Goal: Task Accomplishment & Management: Manage account settings

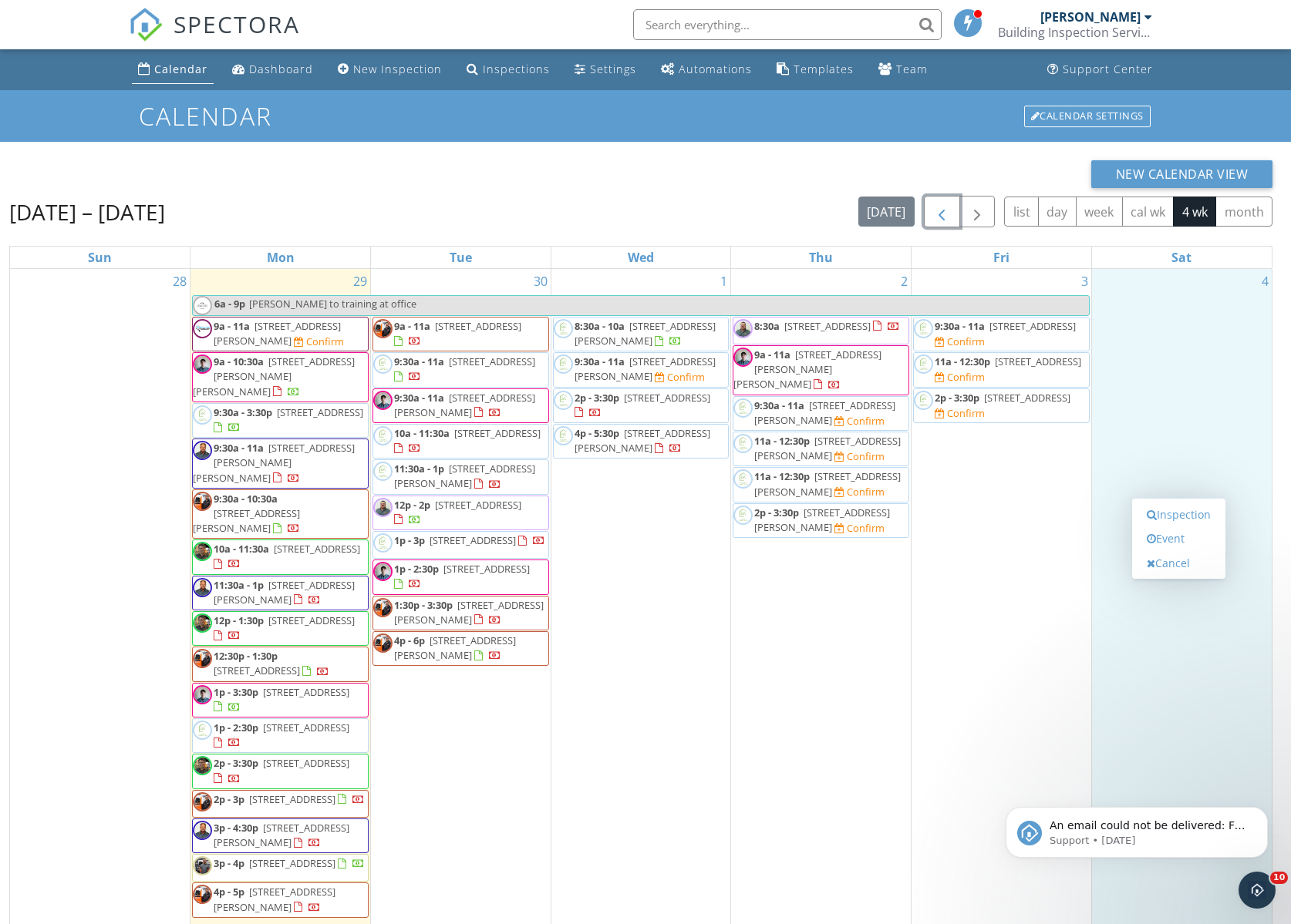
click at [949, 212] on span "button" at bounding box center [941, 212] width 19 height 19
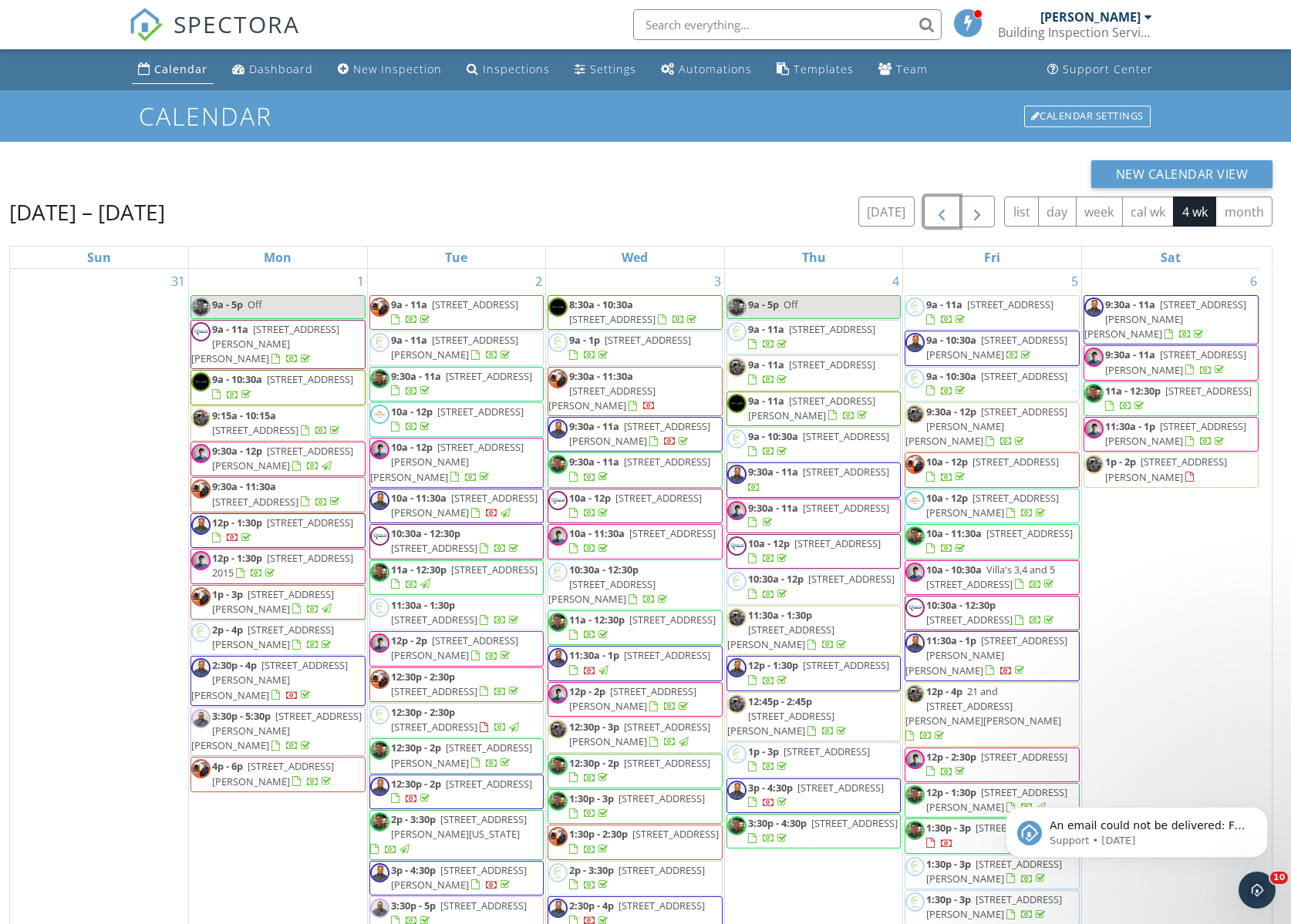
click at [604, 419] on span "9:30a - 11a" at bounding box center [593, 426] width 50 height 14
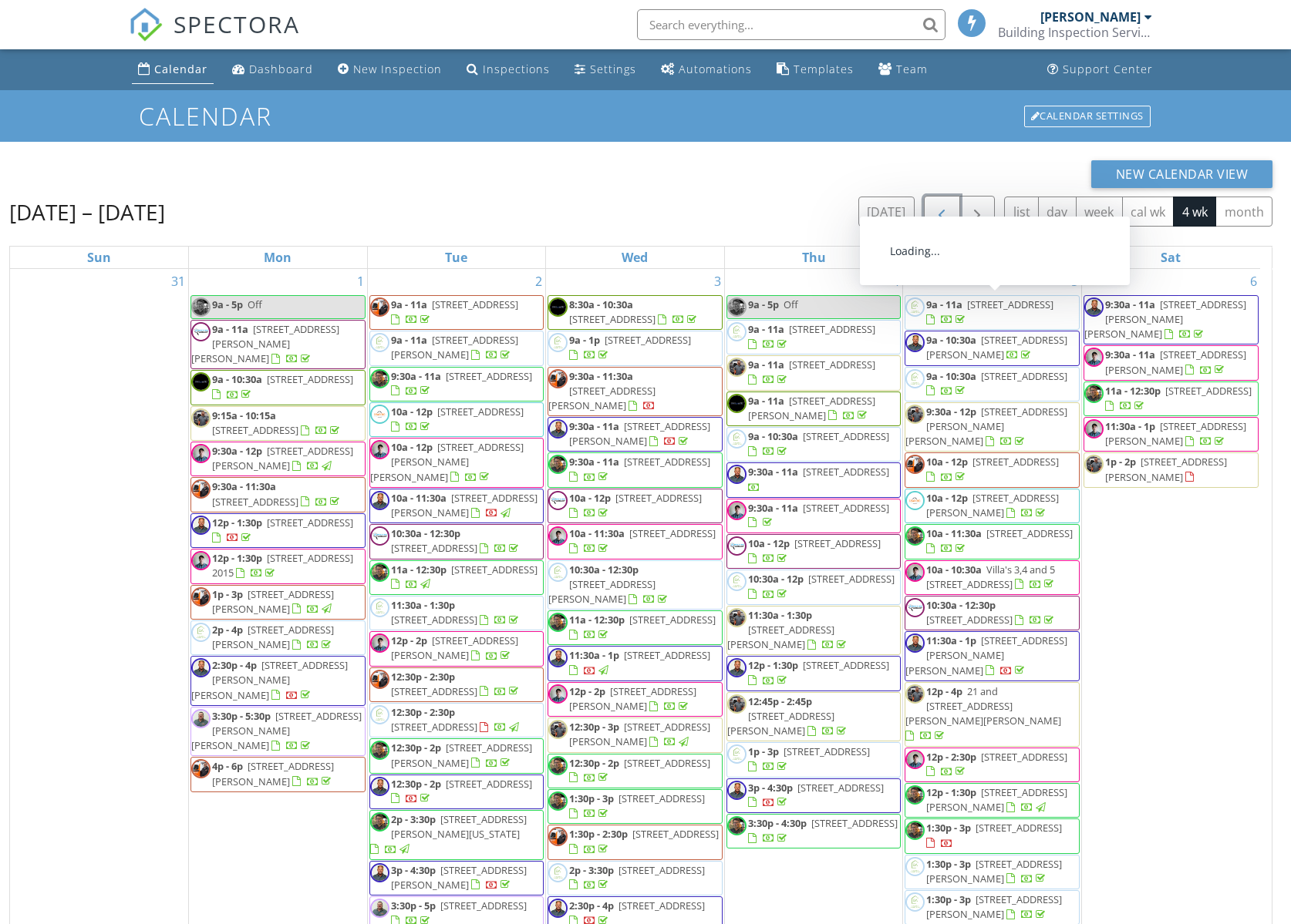
click at [943, 214] on span "button" at bounding box center [941, 212] width 19 height 19
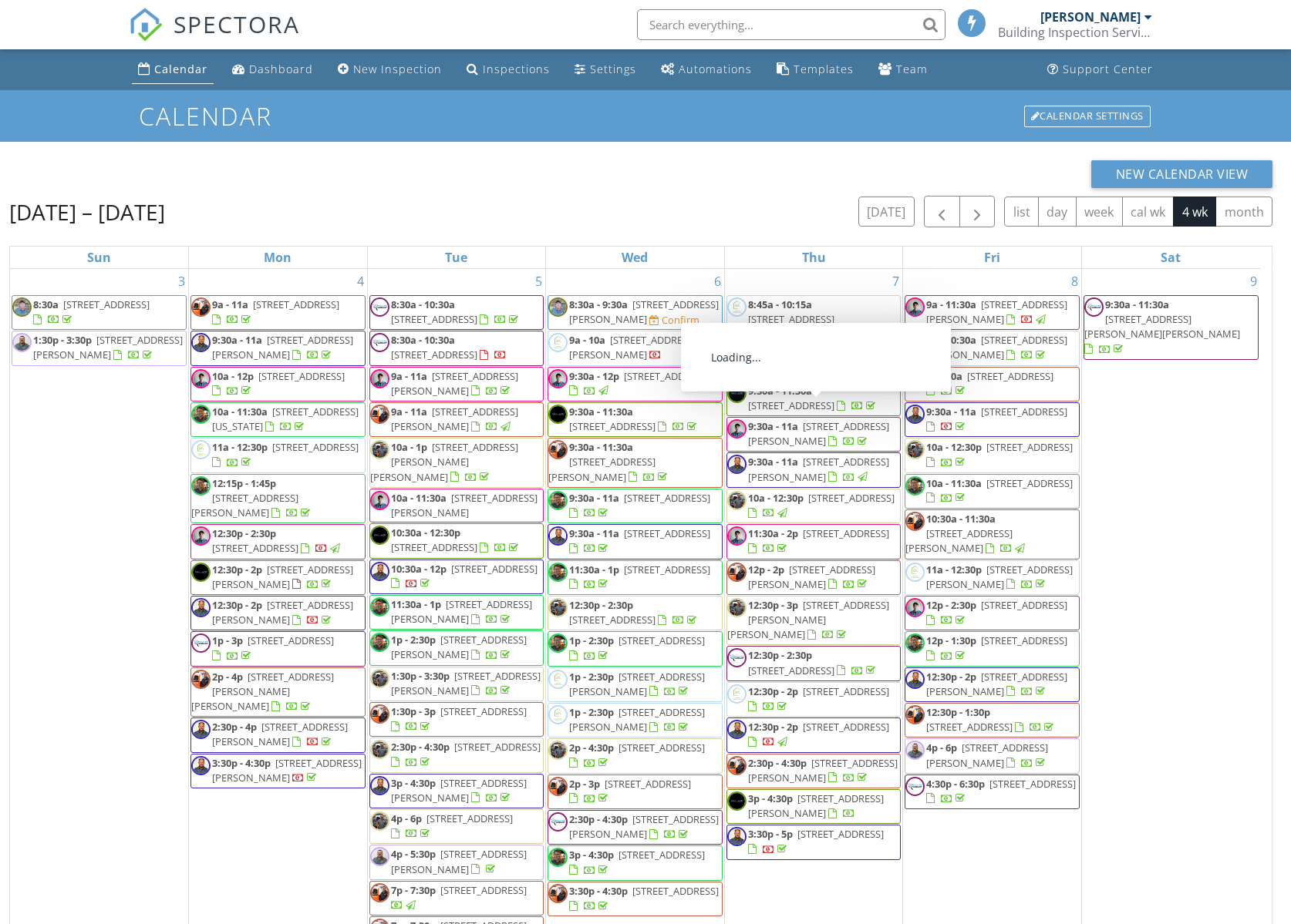
click at [586, 526] on span "9:30a - 11a" at bounding box center [593, 533] width 50 height 14
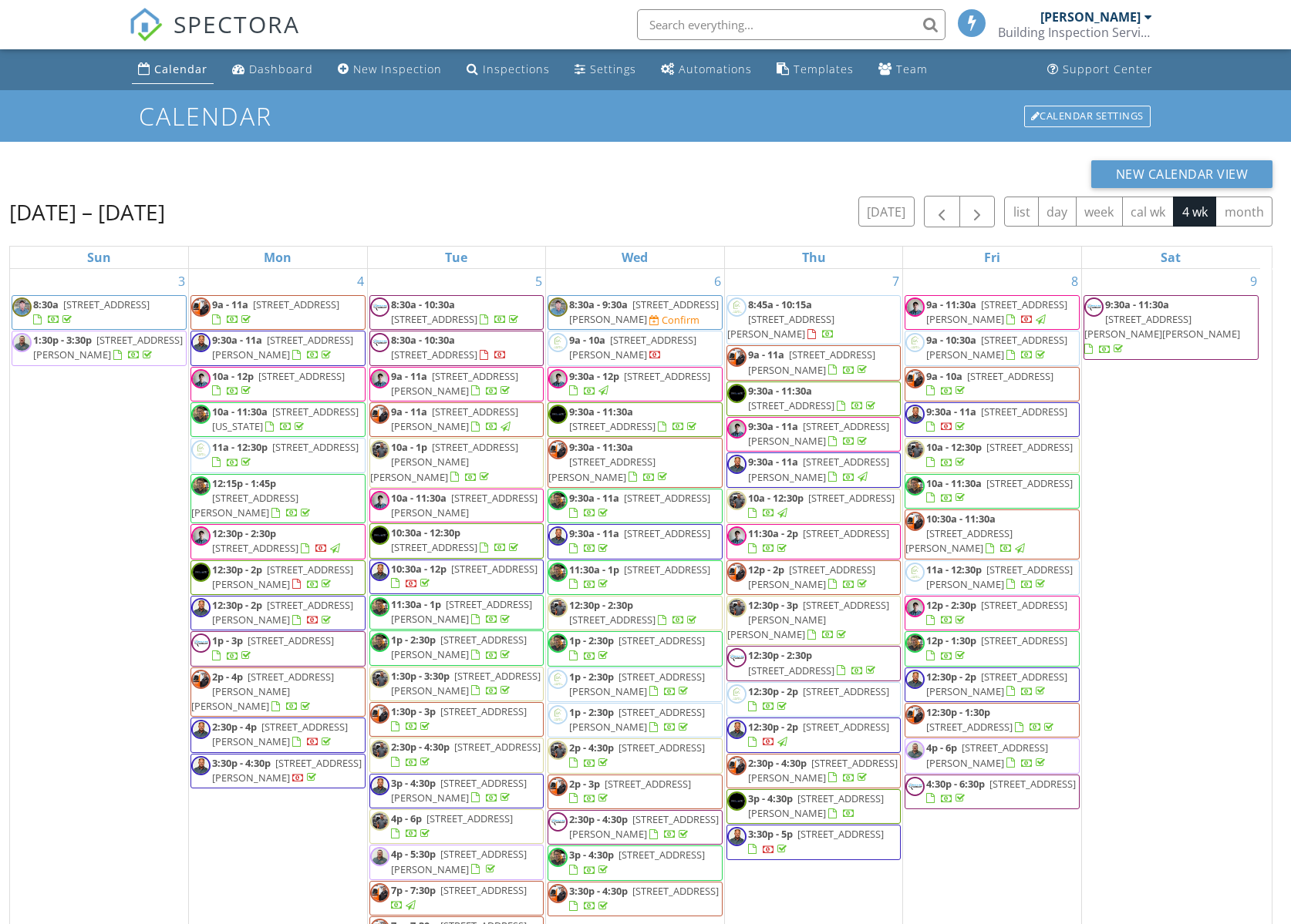
click at [159, 70] on div "Calendar" at bounding box center [180, 68] width 54 height 15
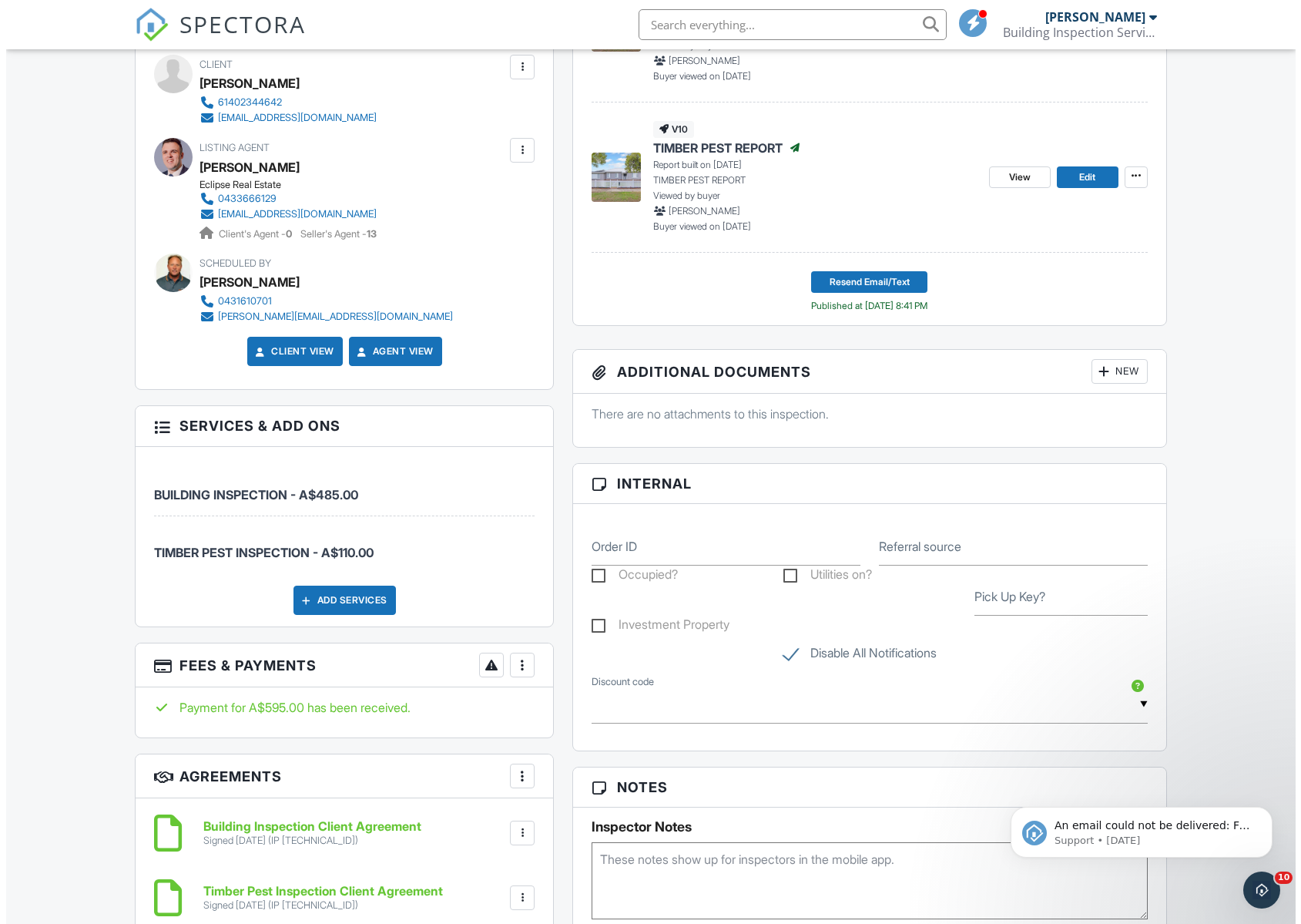
scroll to position [864, 0]
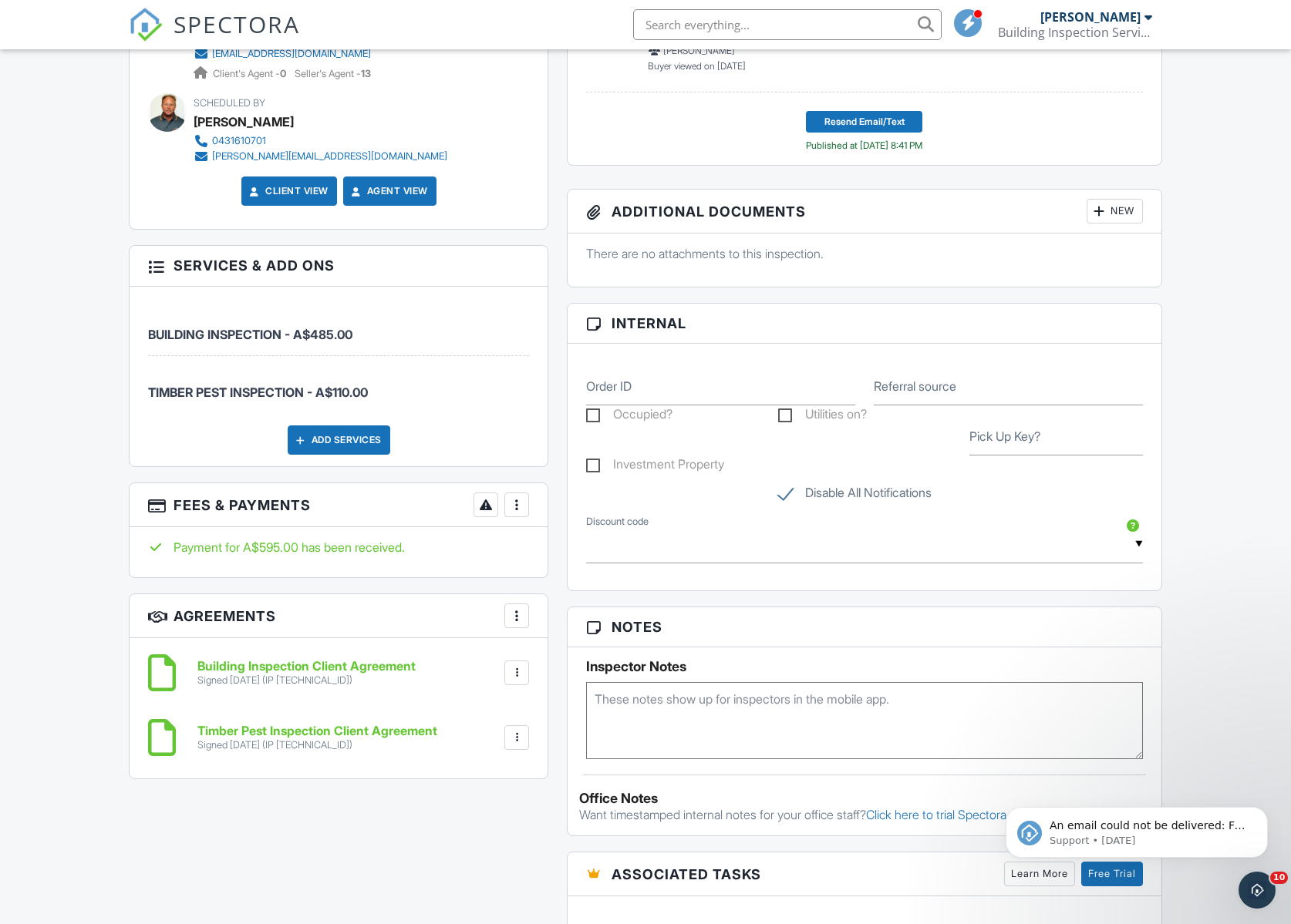
click at [514, 504] on div at bounding box center [517, 505] width 16 height 16
click at [587, 554] on li "Edit Fees & Payments" at bounding box center [594, 552] width 161 height 39
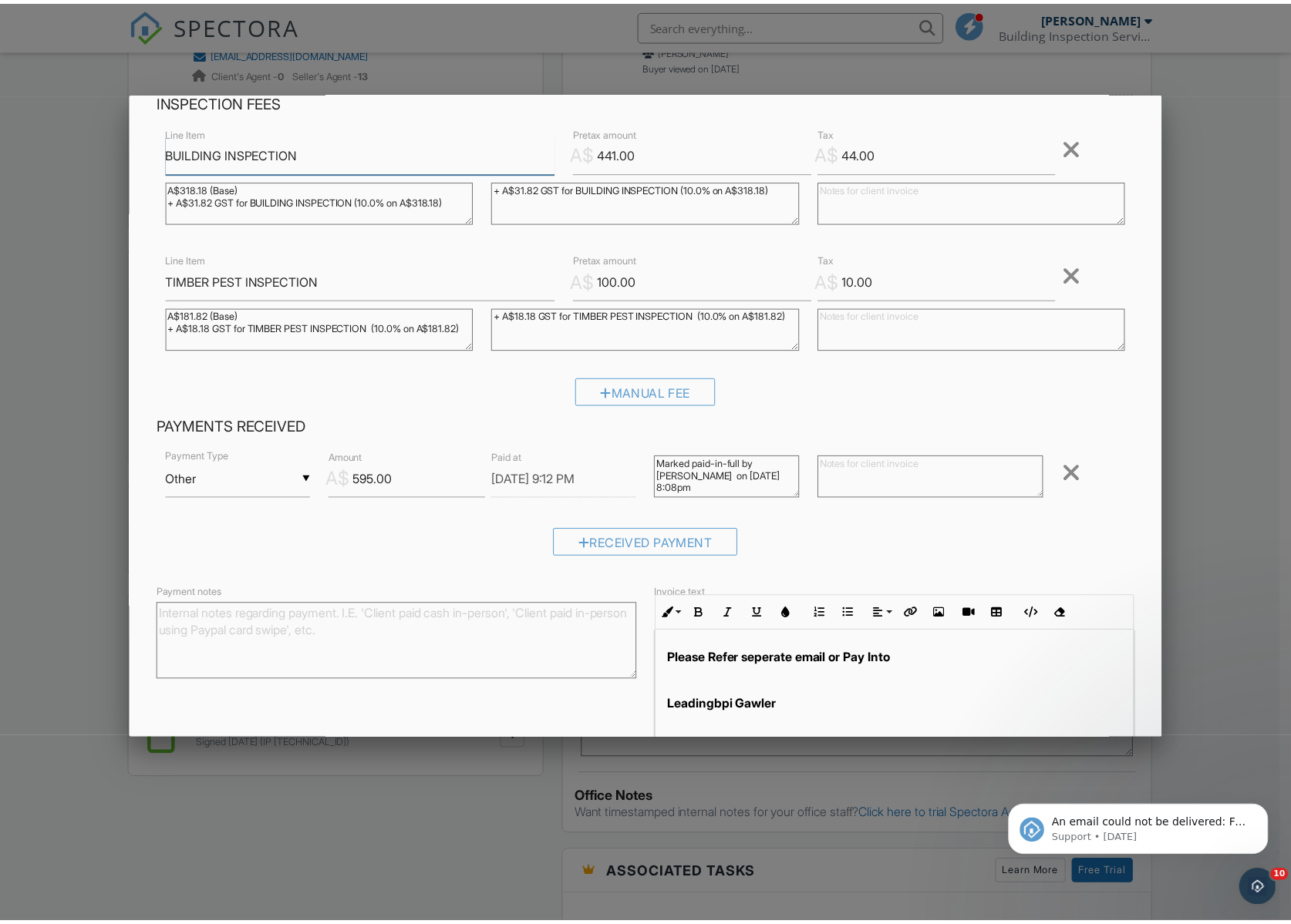
scroll to position [6, 0]
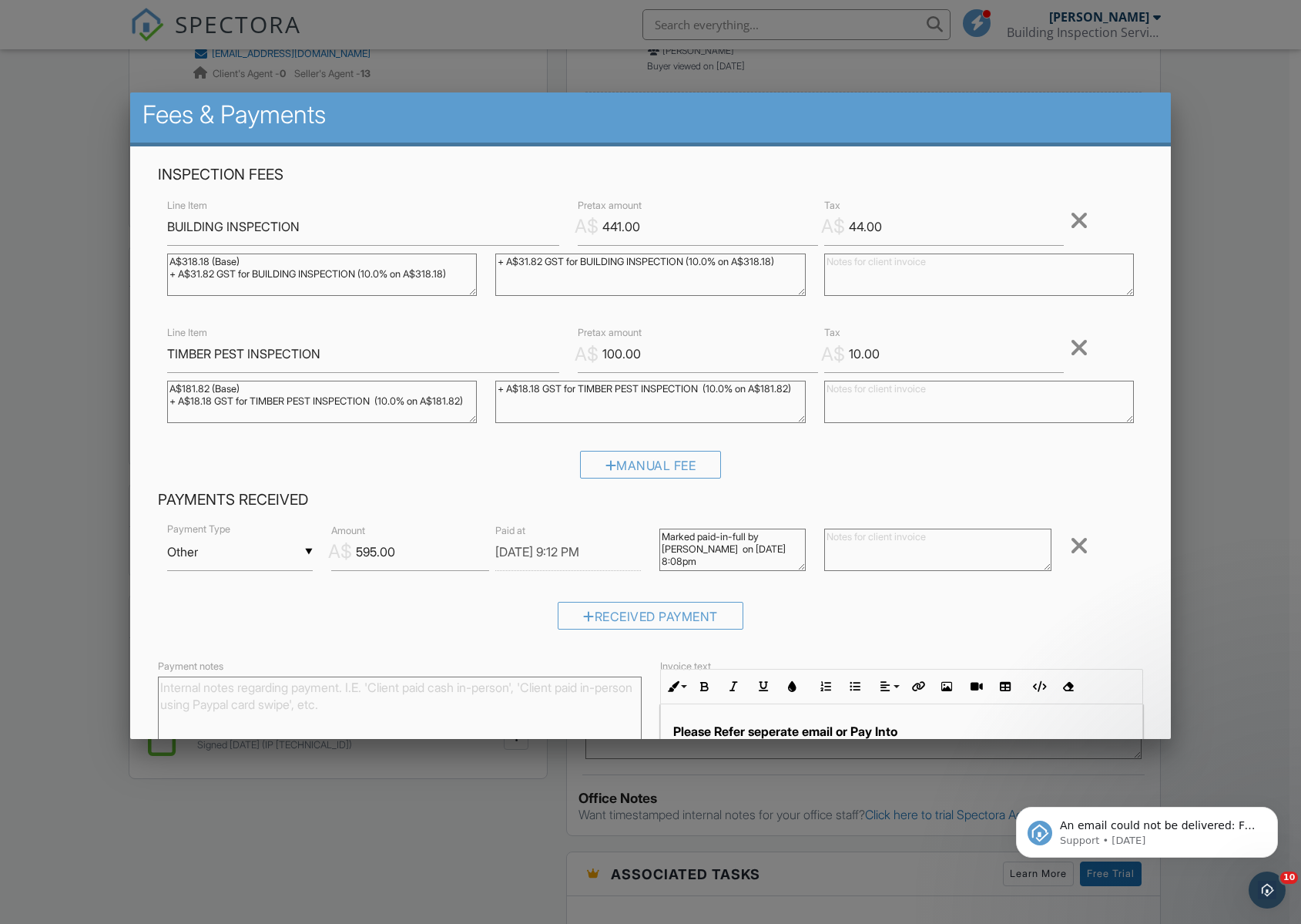
click at [1208, 163] on div at bounding box center [650, 500] width 1301 height 1155
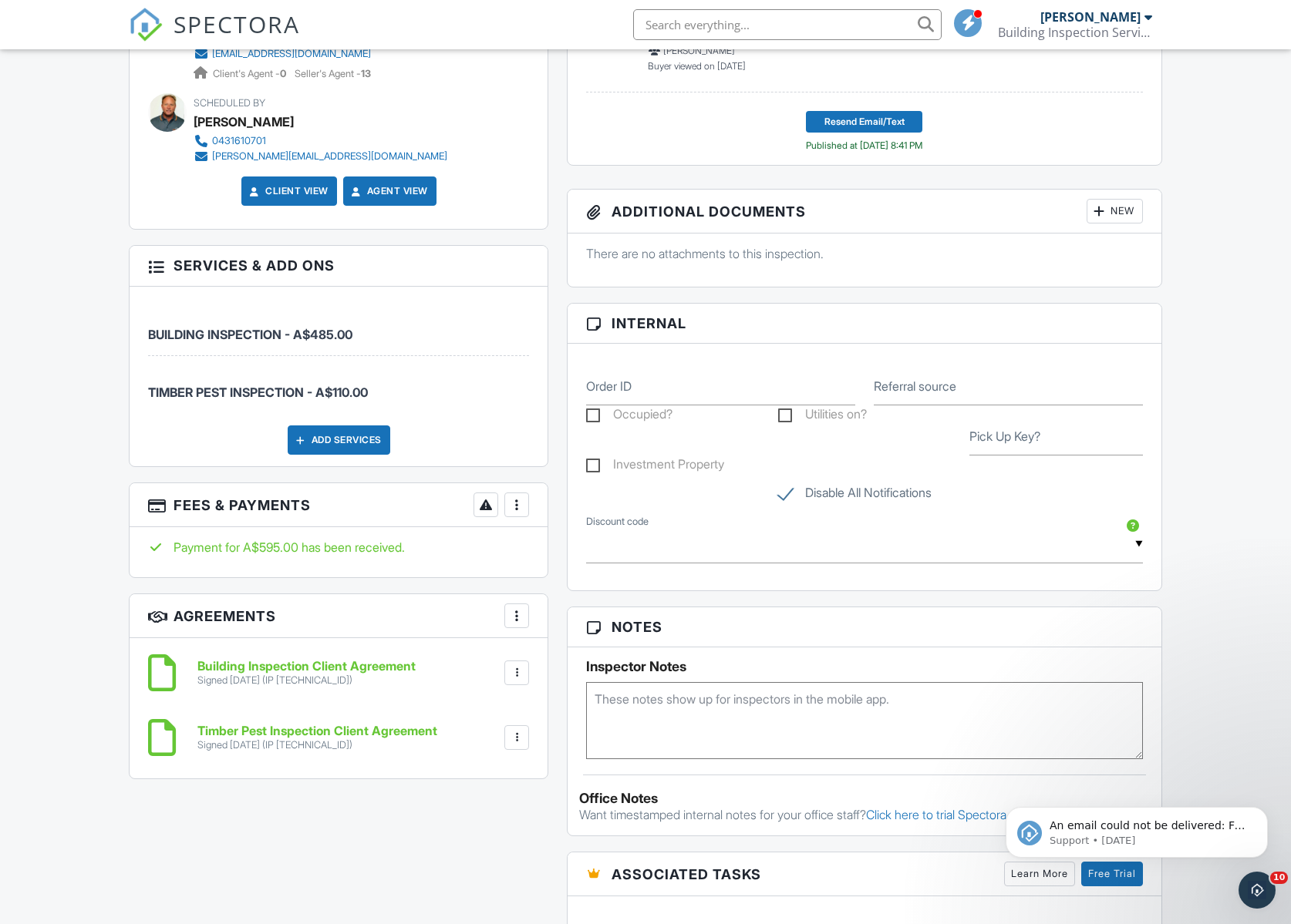
click at [521, 505] on div at bounding box center [517, 505] width 16 height 16
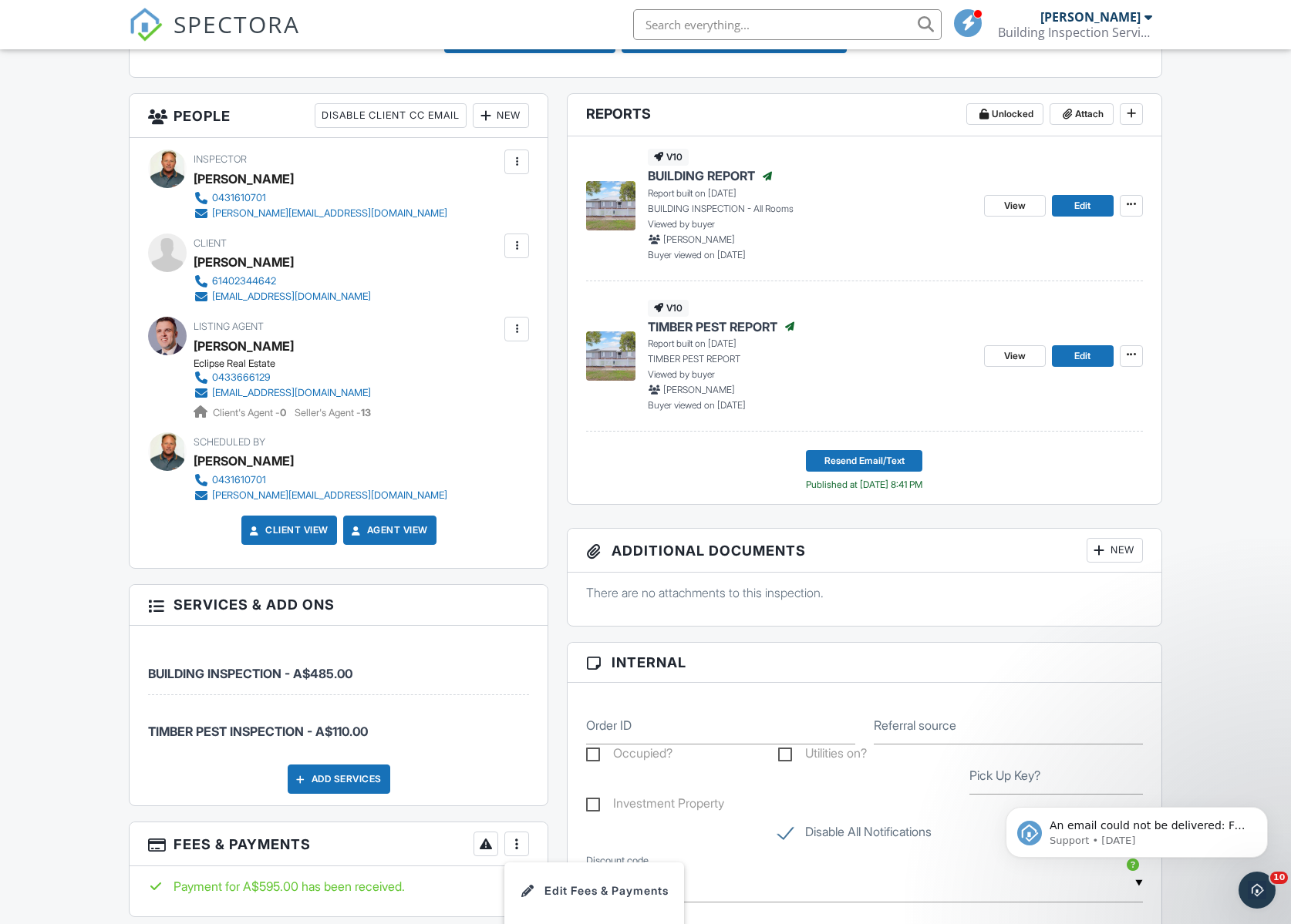
scroll to position [633, 0]
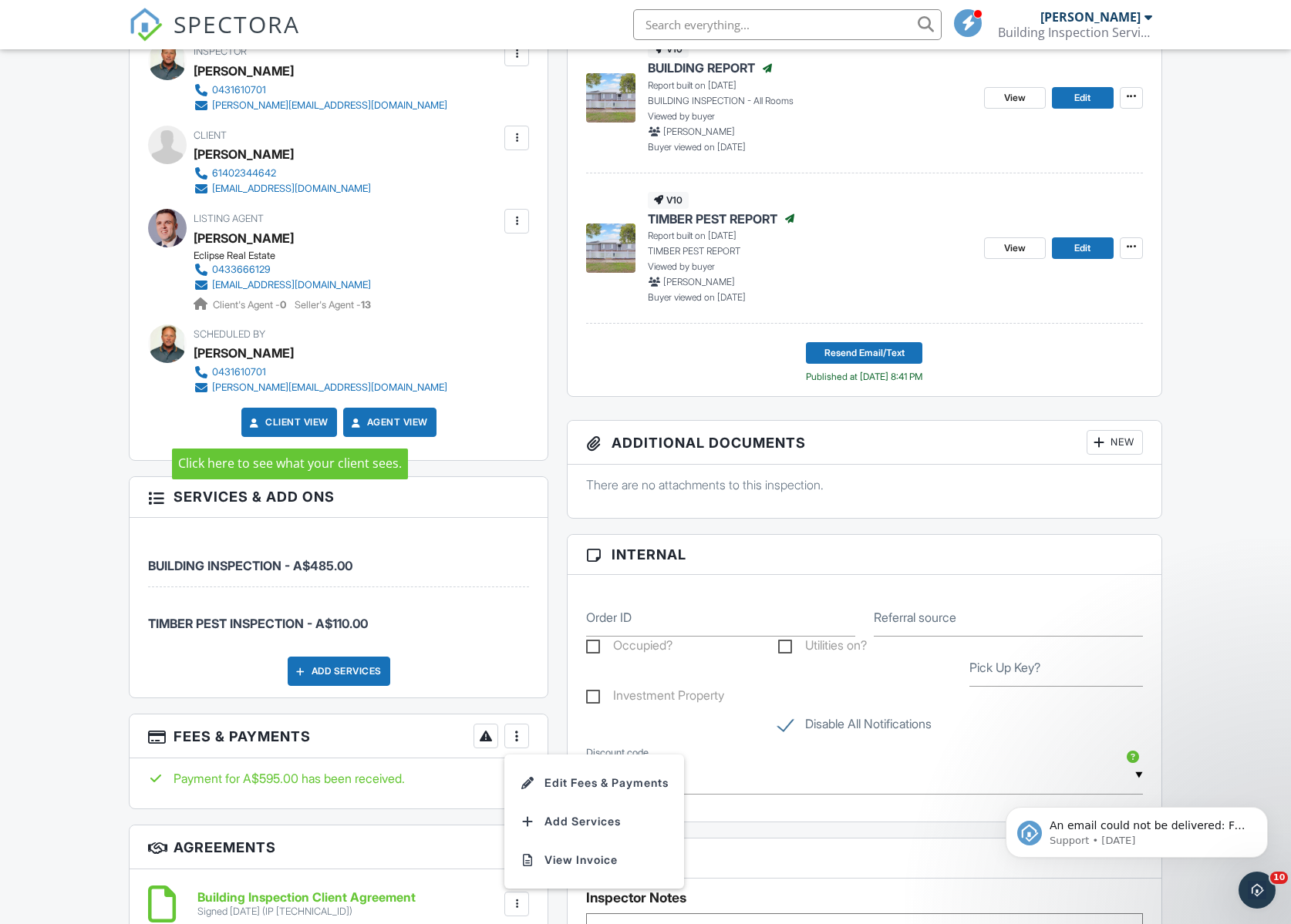
click at [288, 417] on link "Client View" at bounding box center [288, 422] width 82 height 16
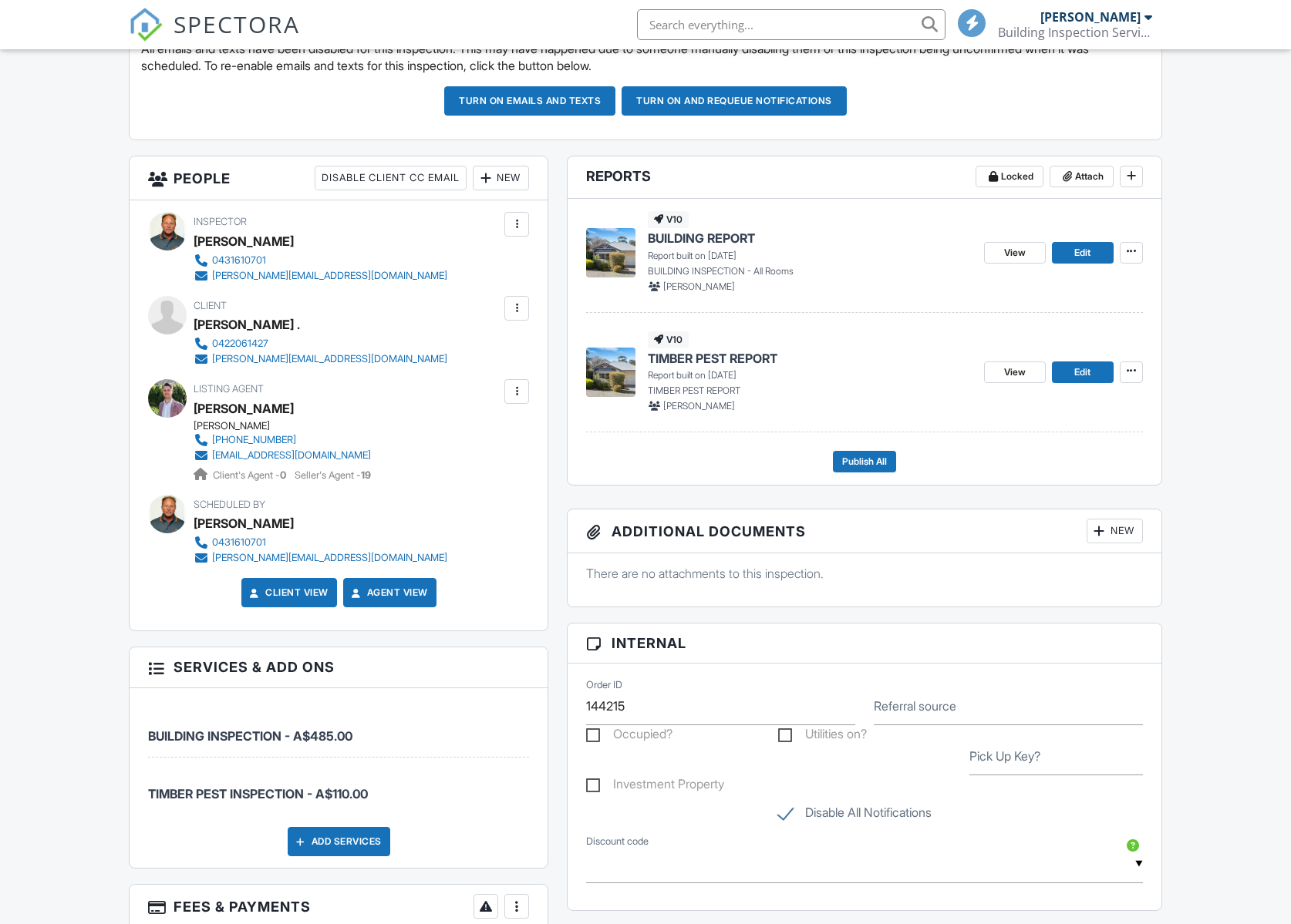
click at [265, 587] on link "Client View" at bounding box center [288, 593] width 82 height 16
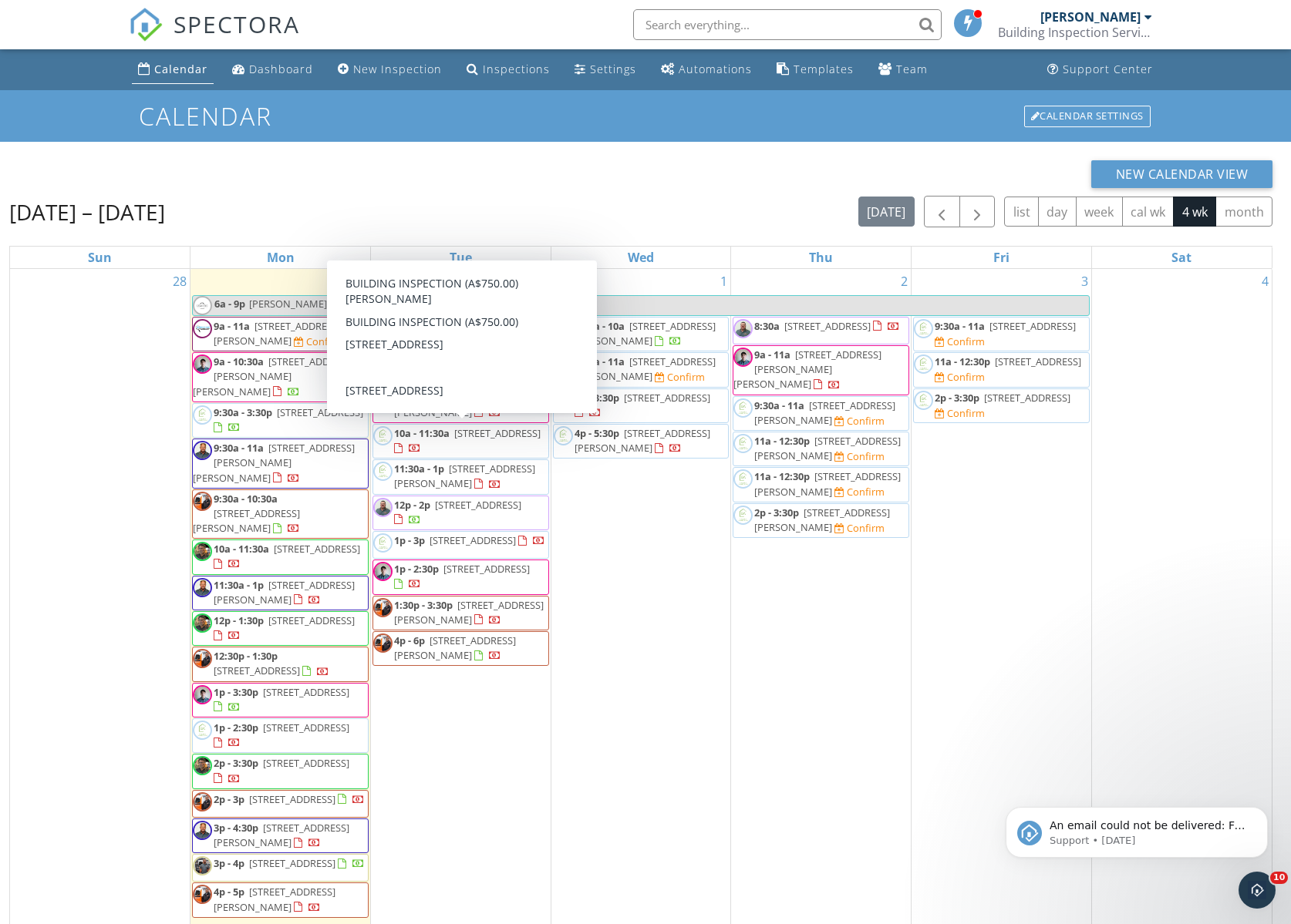
click at [415, 436] on span "10a - 11:30a" at bounding box center [421, 433] width 56 height 14
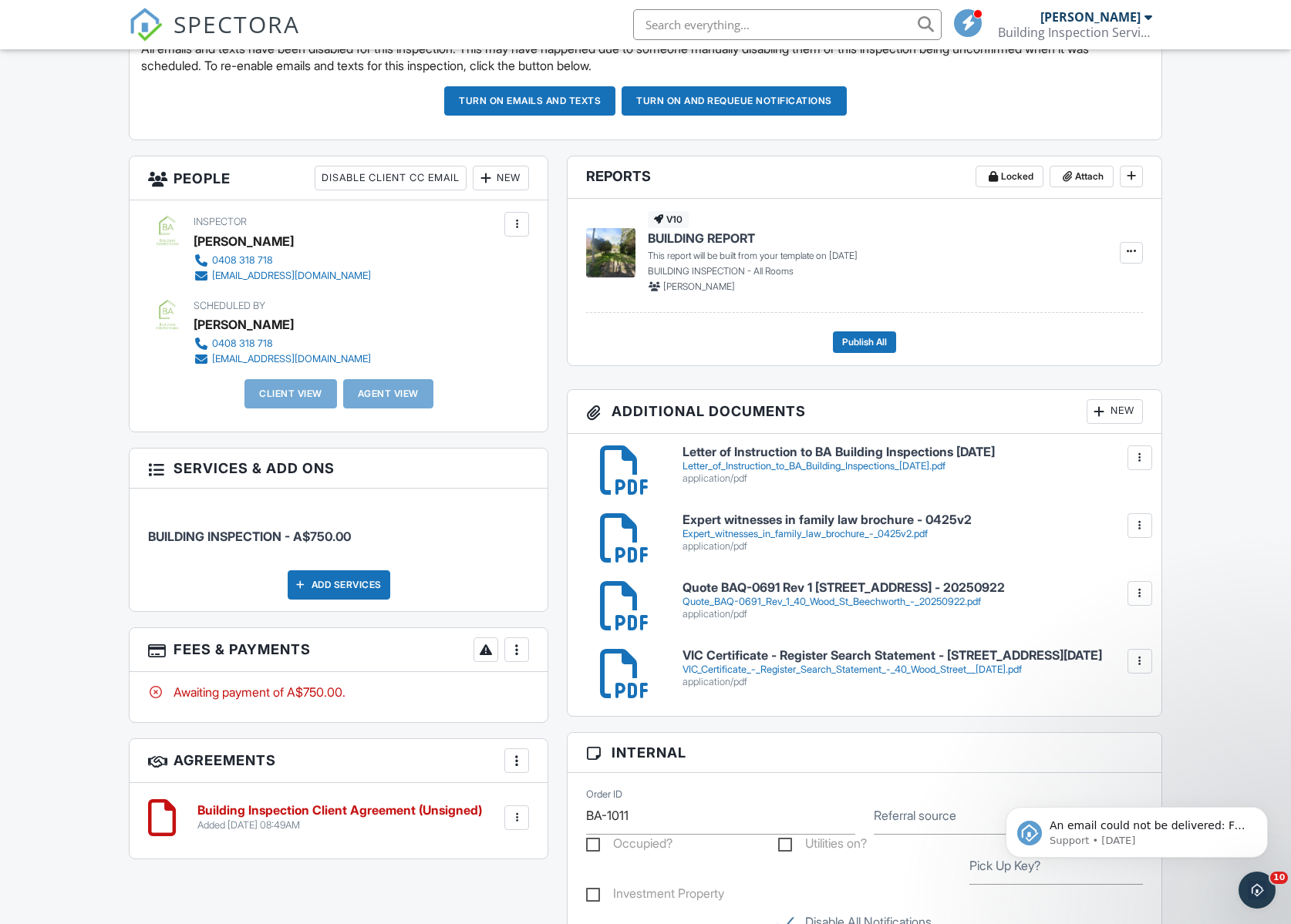
click at [720, 594] on h6 "Quote BAQ-0691 Rev 1 [STREET_ADDRESS] - 20250922" at bounding box center [913, 588] width 460 height 14
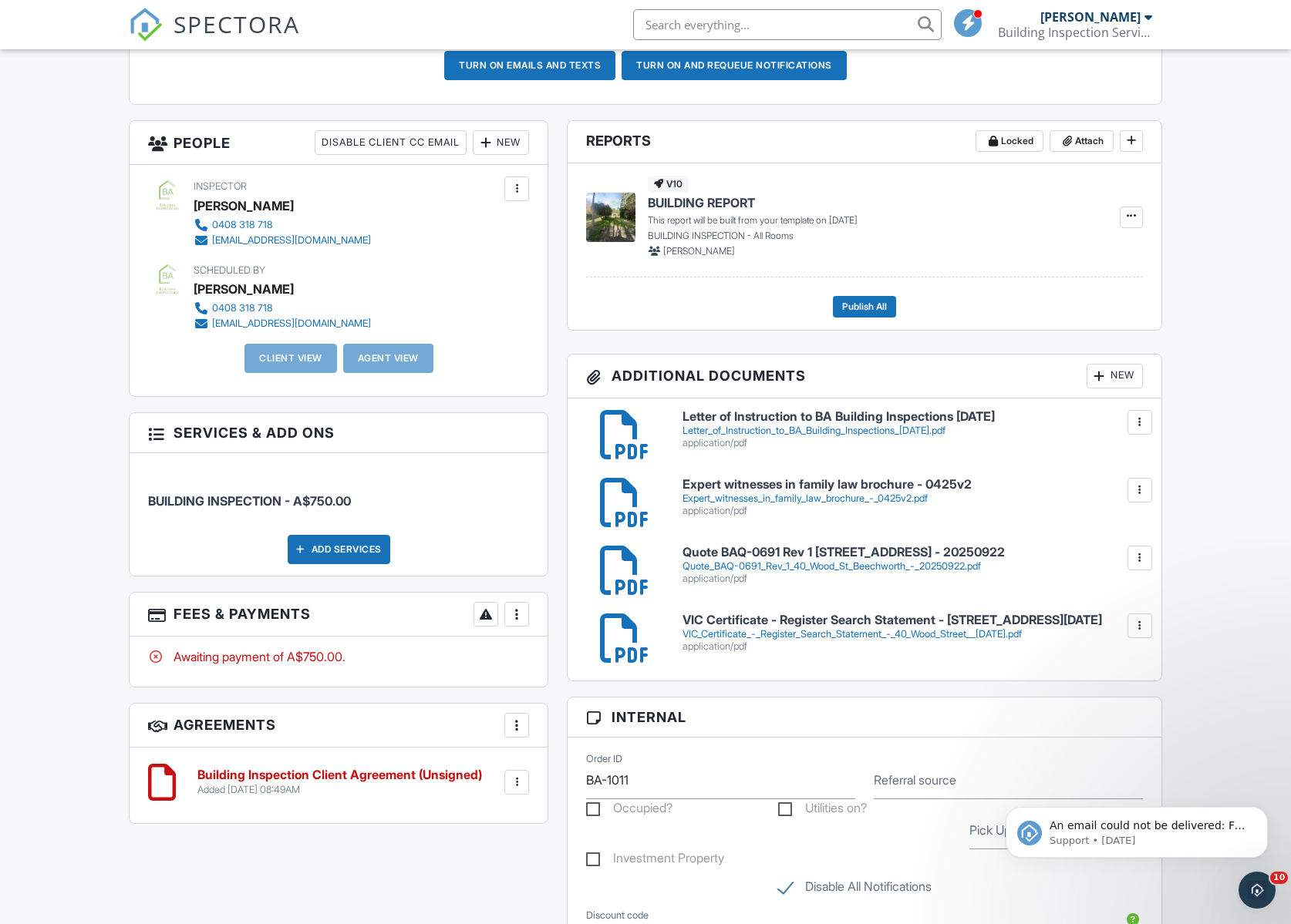
scroll to position [694, 0]
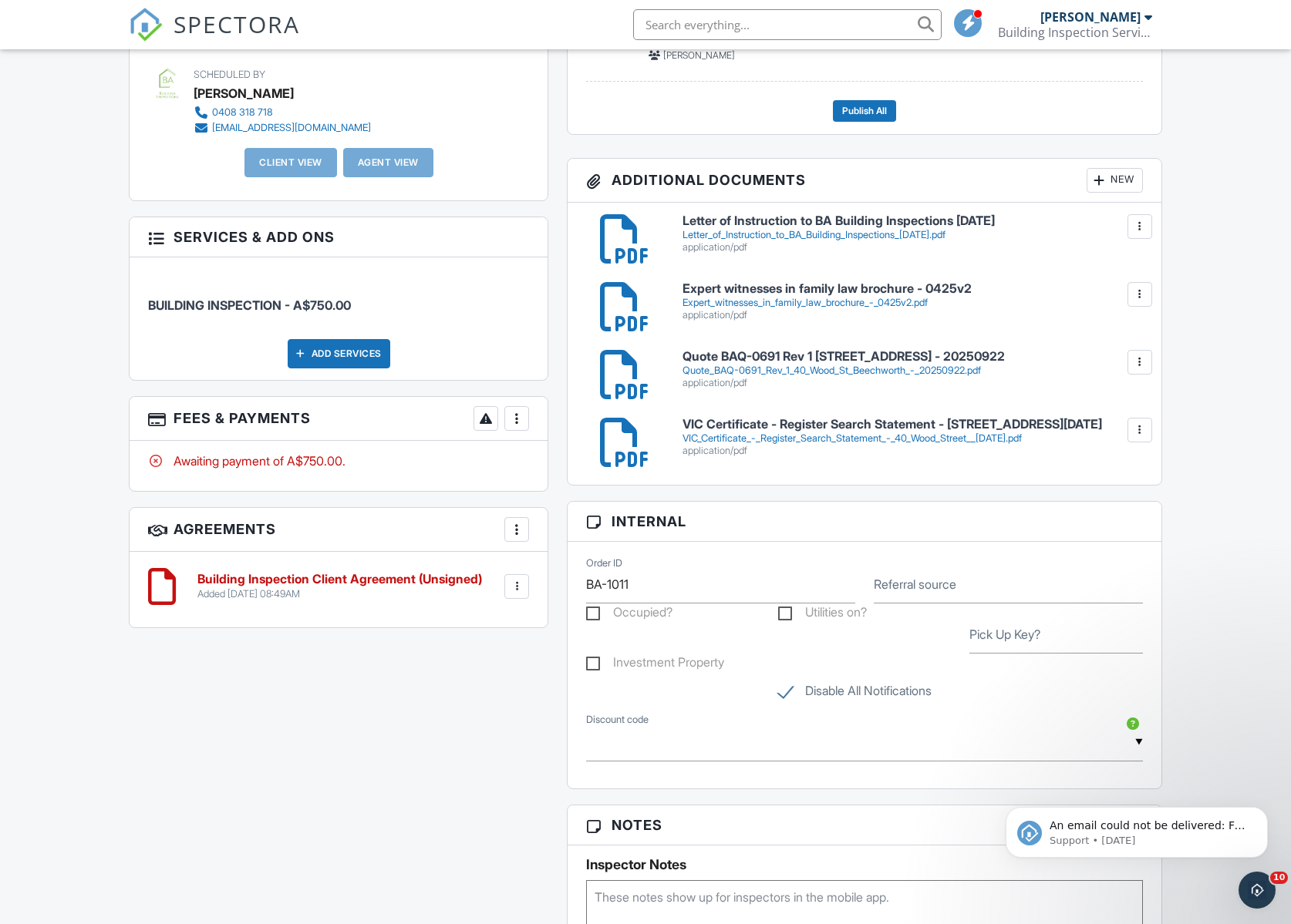
click at [255, 584] on h6 "Building Inspection Client Agreement (Unsigned)" at bounding box center [339, 579] width 285 height 14
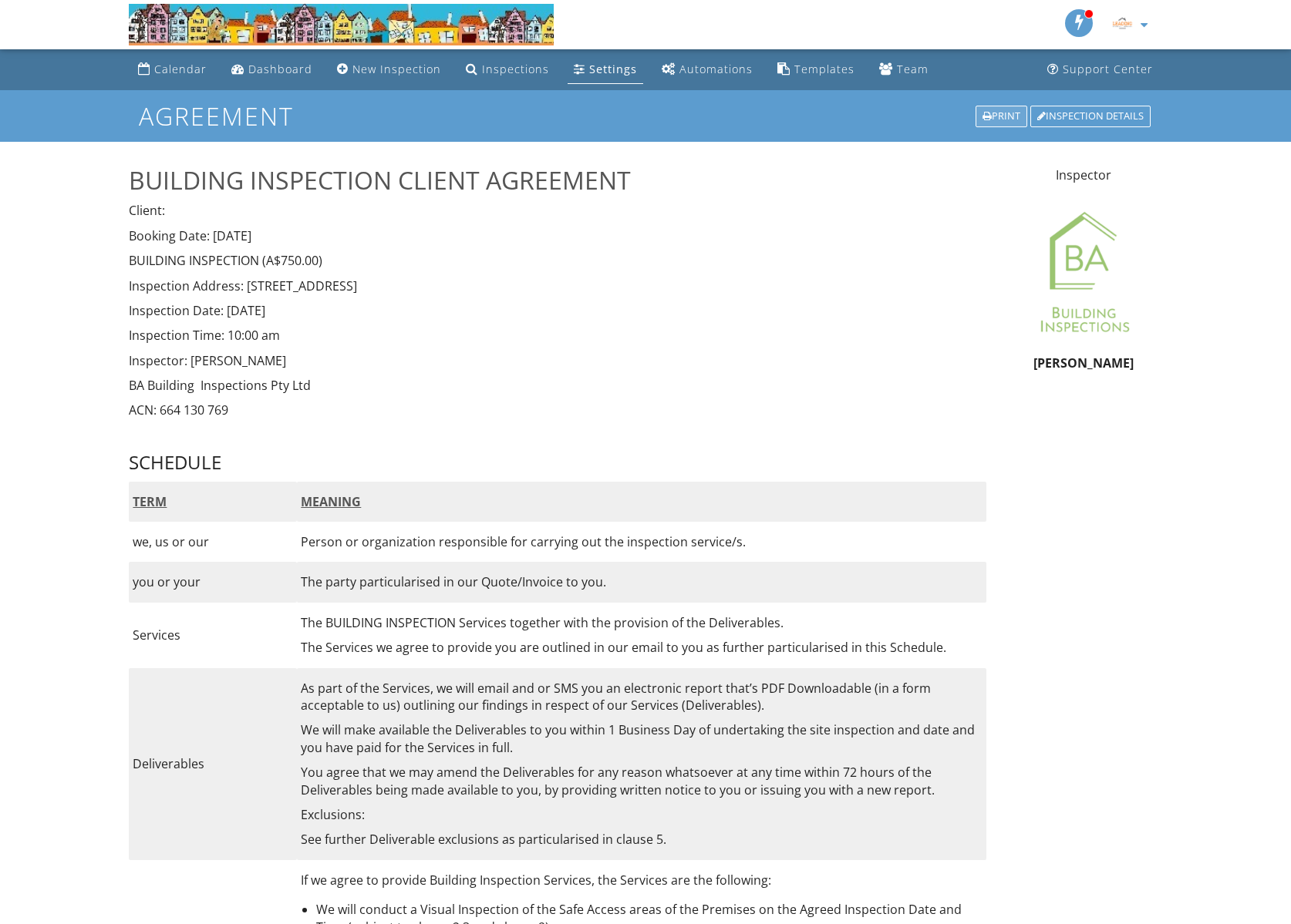
click at [998, 118] on div "Print" at bounding box center [1000, 116] width 52 height 21
click at [172, 75] on div "Calendar" at bounding box center [180, 68] width 53 height 15
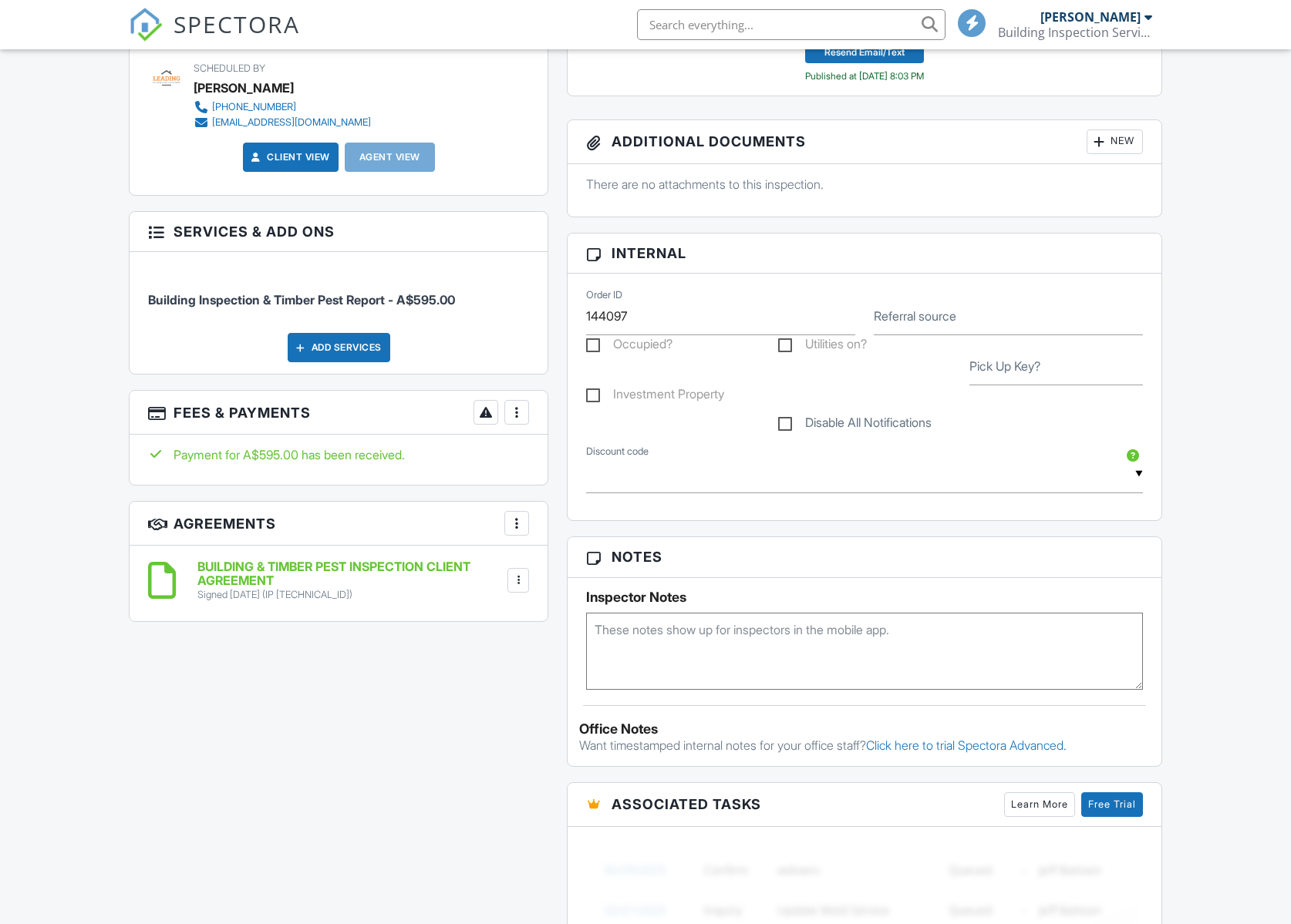
click at [456, 561] on h6 "BUILDING & TIMBER PEST INSPECTION CLIENT AGREEMENT" at bounding box center [350, 574] width 307 height 27
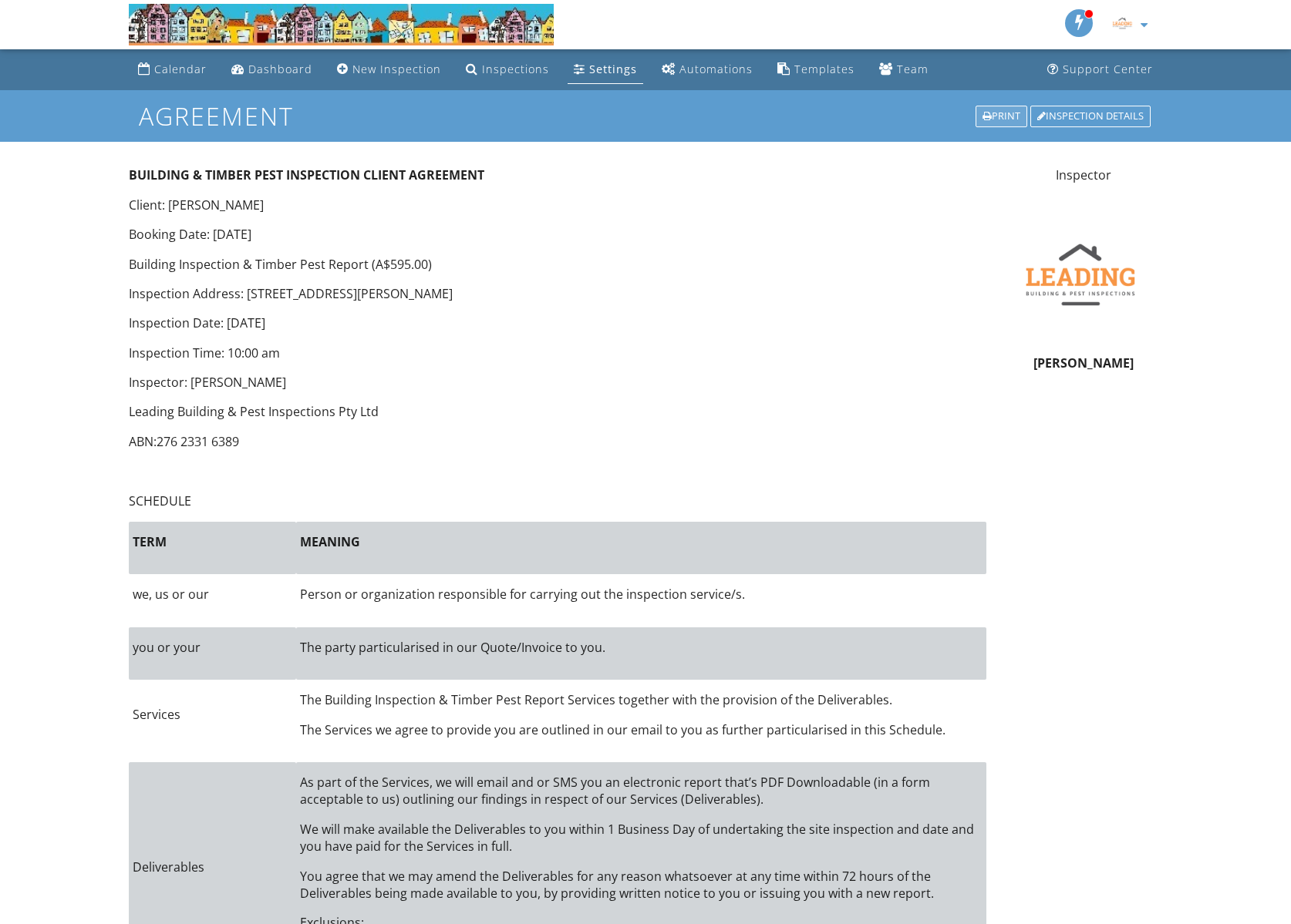
click at [989, 114] on div "Print" at bounding box center [1000, 116] width 52 height 21
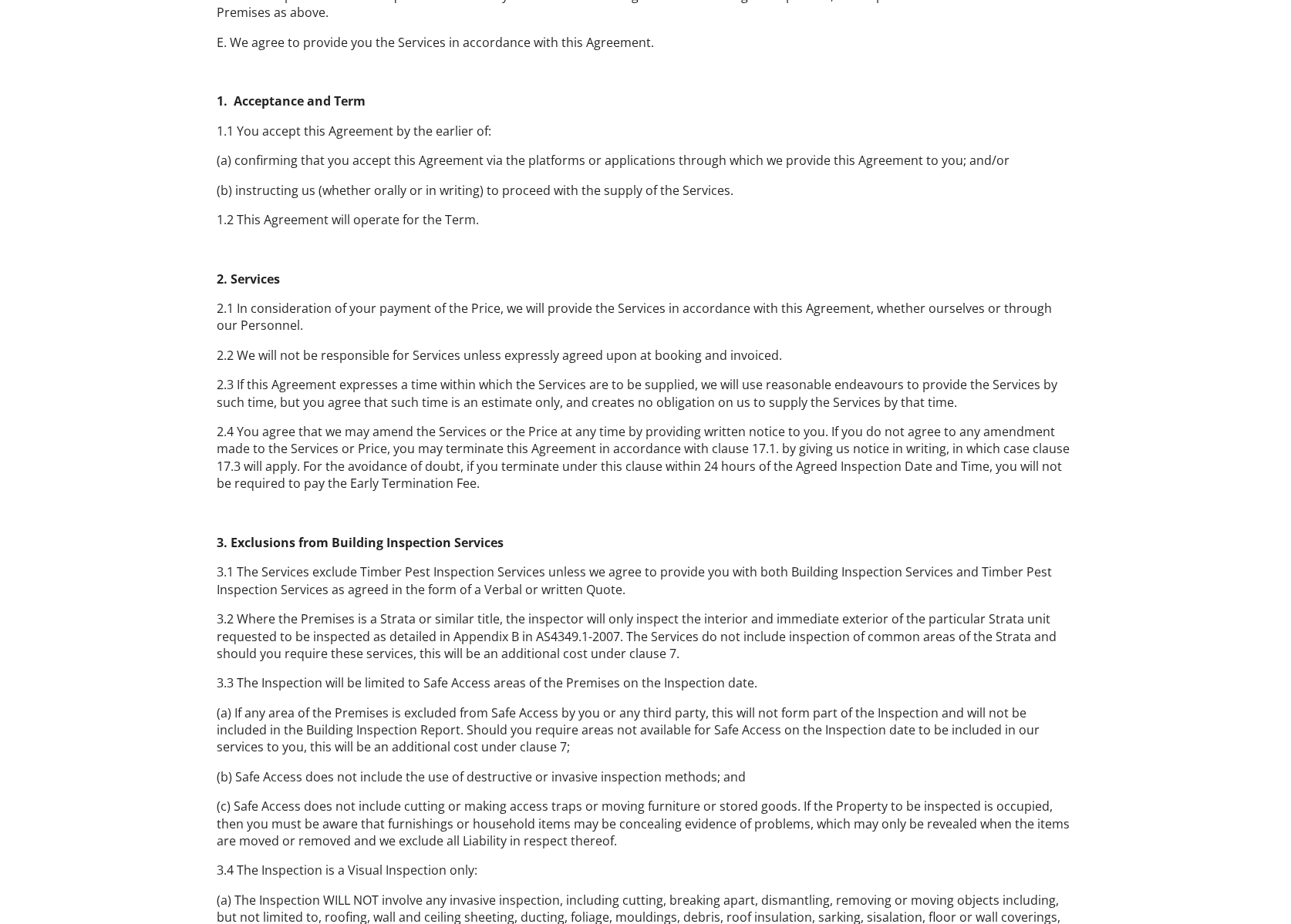
scroll to position [2620, 0]
